Goal: Task Accomplishment & Management: Manage account settings

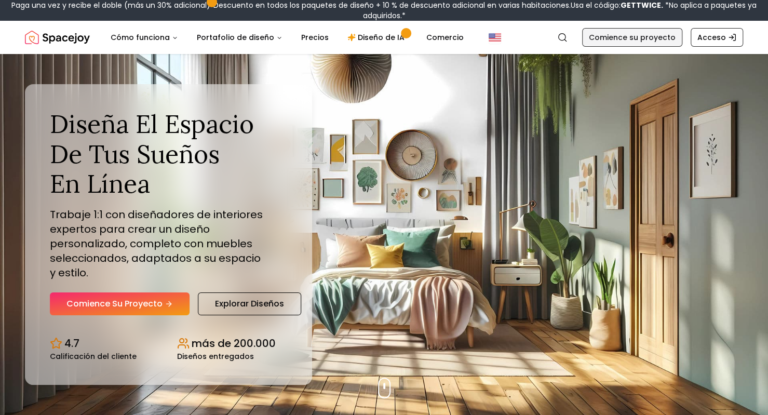
click at [627, 39] on font "Comience su proyecto" at bounding box center [632, 37] width 87 height 10
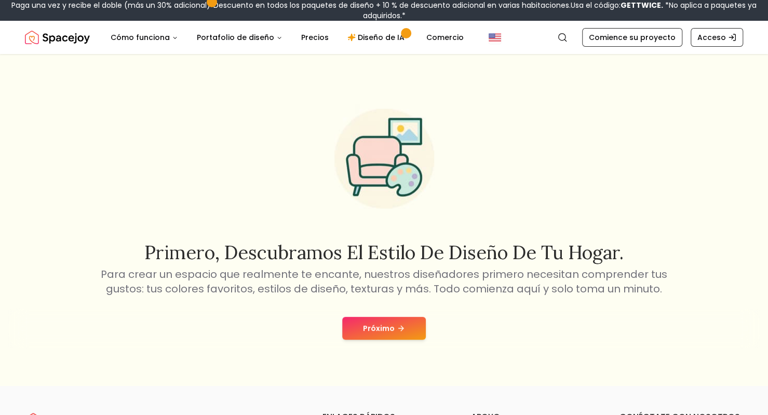
click at [400, 331] on icon at bounding box center [401, 328] width 8 height 8
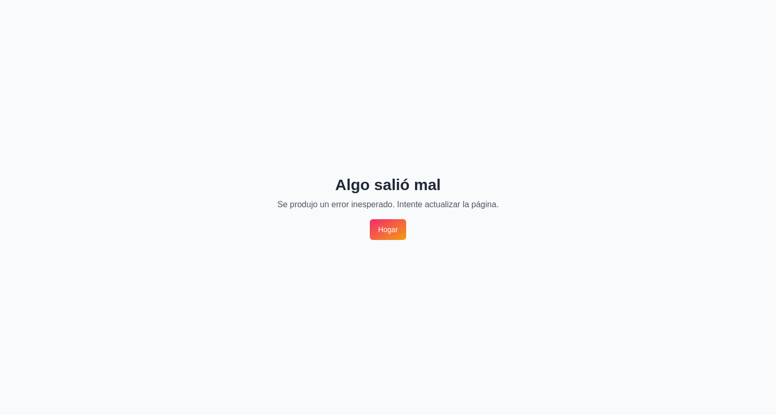
click at [397, 229] on font "Hogar" at bounding box center [388, 229] width 20 height 8
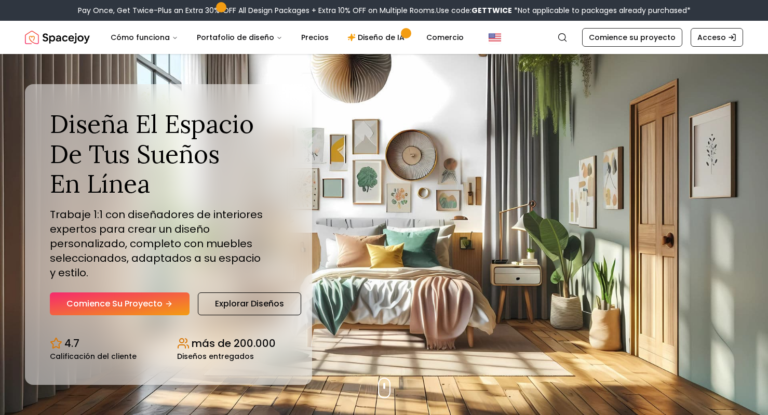
click at [707, 18] on div "Pay Once, Get Twice-Plus an Extra 30% OFF All Design Packages + Extra 10% OFF o…" at bounding box center [384, 10] width 768 height 21
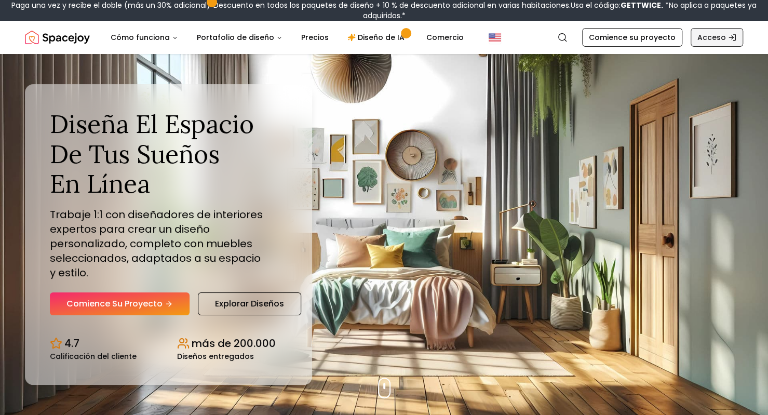
click at [710, 34] on font "Acceso" at bounding box center [711, 37] width 29 height 10
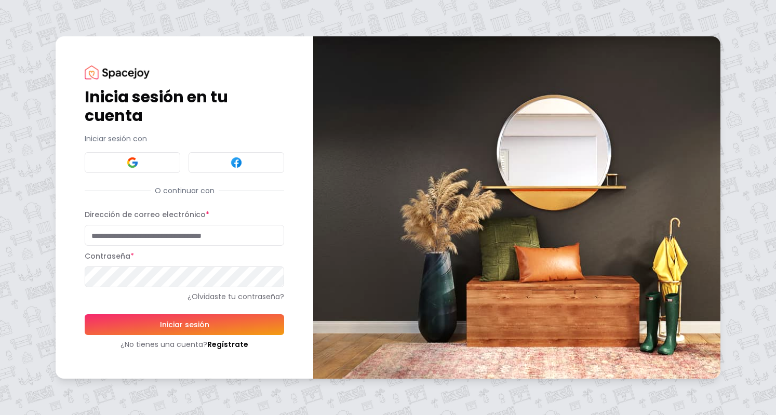
click at [729, 137] on div "Inicia sesión en tu cuenta Iniciar sesión con O continuar con Dirección de corr…" at bounding box center [388, 207] width 776 height 415
click at [173, 157] on button at bounding box center [133, 162] width 96 height 21
